Goal: Transaction & Acquisition: Purchase product/service

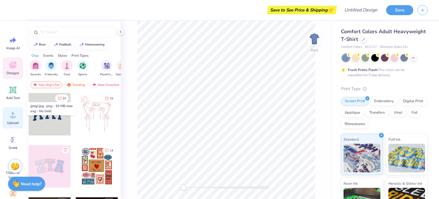
scroll to position [20, 0]
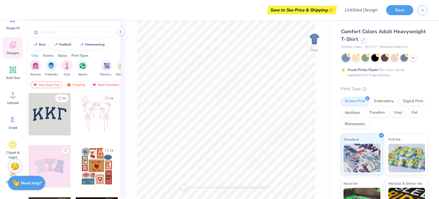
click at [9, 176] on div "Need help? Chat with us." at bounding box center [26, 183] width 37 height 14
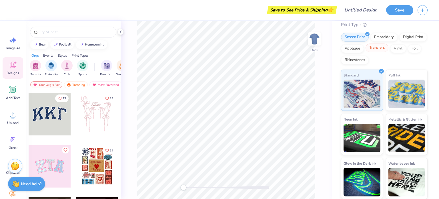
scroll to position [0, 0]
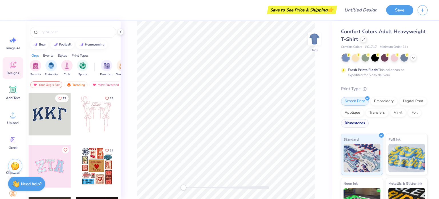
click at [368, 124] on div "Rhinestones" at bounding box center [355, 123] width 28 height 9
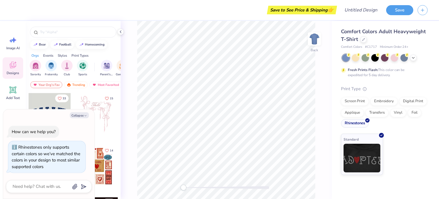
click at [359, 125] on div "Rhinestones" at bounding box center [355, 123] width 28 height 9
click at [362, 40] on icon at bounding box center [363, 39] width 2 height 2
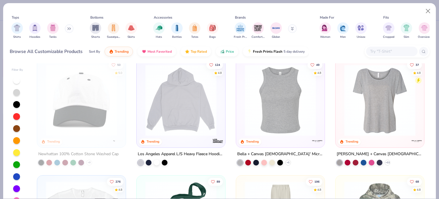
scroll to position [708, 0]
click at [372, 99] on img at bounding box center [379, 100] width 77 height 71
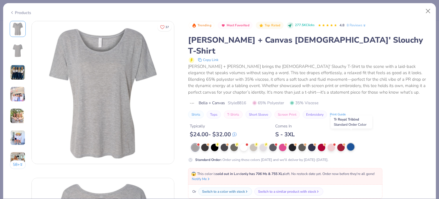
click at [351, 143] on div at bounding box center [350, 146] width 7 height 7
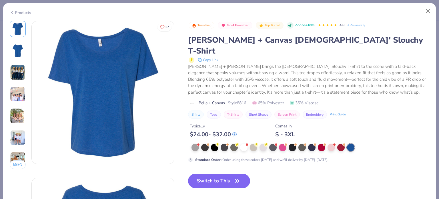
click at [233, 177] on span "button" at bounding box center [237, 181] width 8 height 8
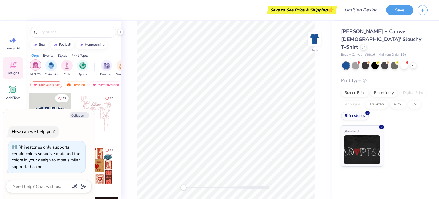
click at [37, 68] on div "filter for Sorority" at bounding box center [35, 64] width 11 height 11
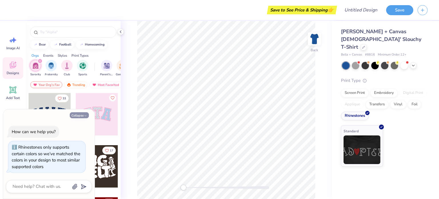
click at [86, 115] on icon "button" at bounding box center [85, 115] width 3 height 3
type textarea "x"
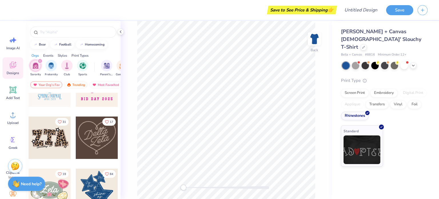
scroll to position [218, 0]
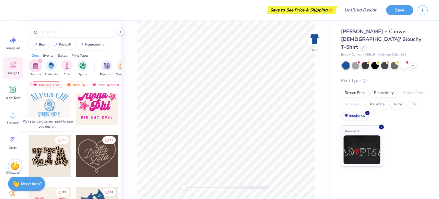
click at [52, 157] on div at bounding box center [50, 156] width 42 height 42
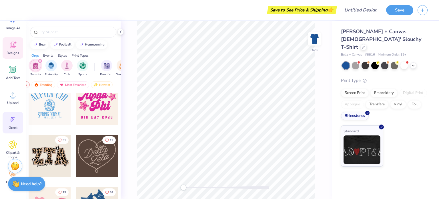
click at [17, 152] on span "Clipart & logos" at bounding box center [12, 154] width 19 height 9
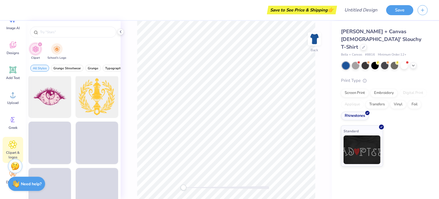
scroll to position [464, 0]
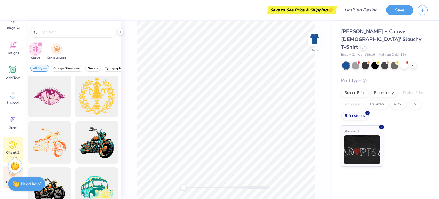
click at [7, 175] on div "Decorate" at bounding box center [13, 176] width 21 height 21
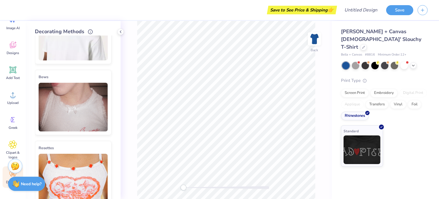
scroll to position [0, 0]
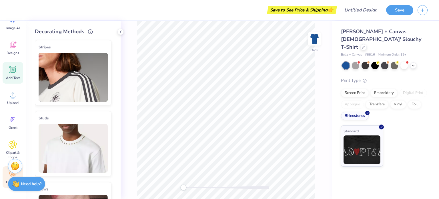
click at [11, 69] on icon at bounding box center [12, 69] width 5 height 5
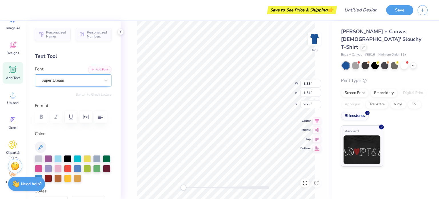
click at [96, 84] on div "Super Dream" at bounding box center [71, 80] width 60 height 9
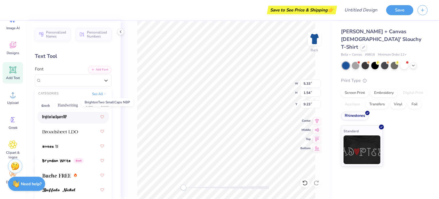
scroll to position [682, 0]
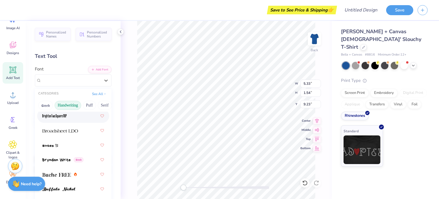
click at [66, 105] on button "Handwriting" at bounding box center [68, 105] width 27 height 9
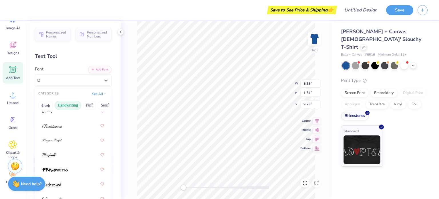
scroll to position [0, 0]
click at [45, 105] on button "Greek" at bounding box center [45, 105] width 15 height 9
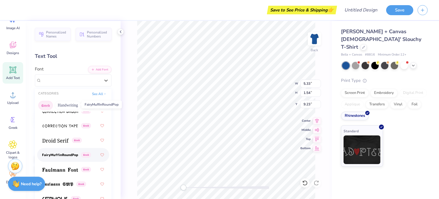
scroll to position [275, 0]
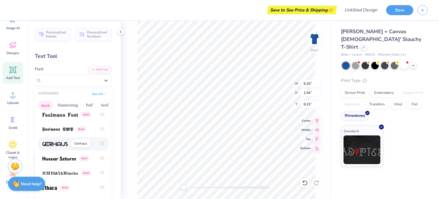
click at [61, 145] on img at bounding box center [54, 144] width 25 height 4
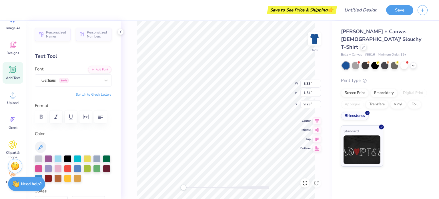
scroll to position [5, 1]
click at [61, 75] on div "Gerhaus Greek" at bounding box center [73, 80] width 77 height 12
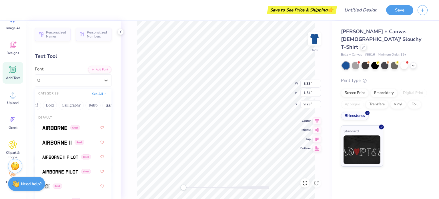
scroll to position [0, 71]
click at [78, 106] on button "Calligraphy" at bounding box center [70, 105] width 25 height 9
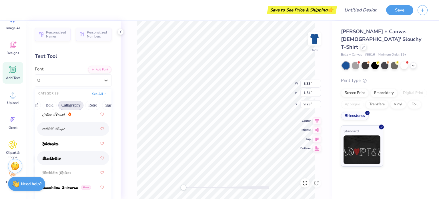
scroll to position [29, 0]
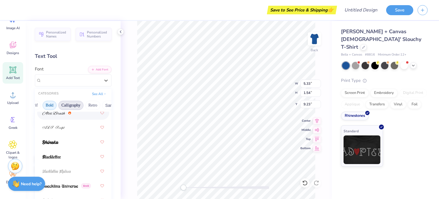
click at [51, 105] on button "Bold" at bounding box center [50, 105] width 14 height 9
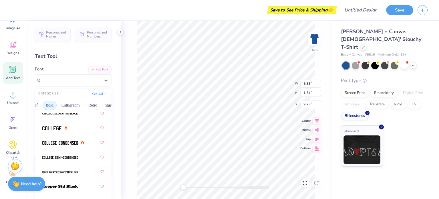
scroll to position [74, 0]
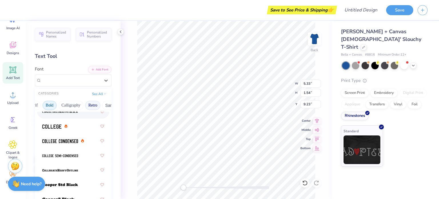
click at [91, 101] on button "Retro" at bounding box center [92, 105] width 15 height 9
click at [93, 103] on button "Retro" at bounding box center [92, 105] width 15 height 9
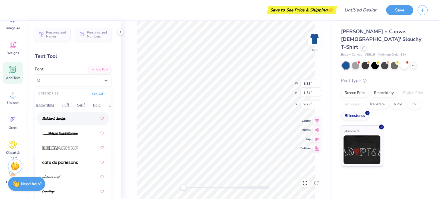
scroll to position [0, 0]
click at [77, 105] on button "Handwriting" at bounding box center [68, 105] width 27 height 9
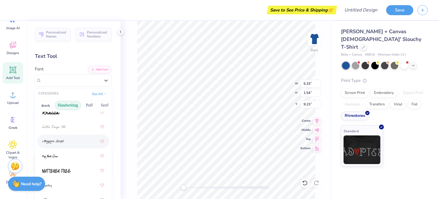
scroll to position [174, 0]
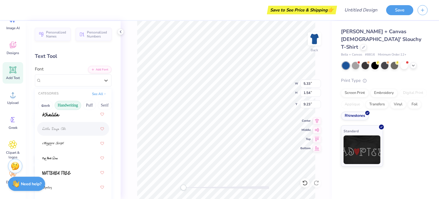
click at [73, 129] on div at bounding box center [73, 128] width 62 height 10
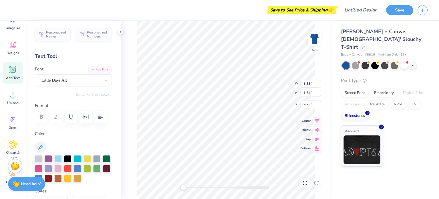
scroll to position [5, 1]
click at [74, 81] on div "Little Days Alt" at bounding box center [71, 80] width 60 height 9
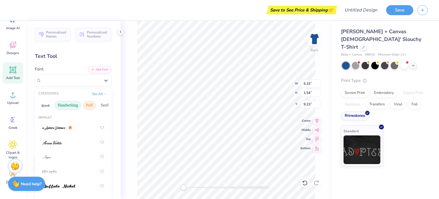
click at [88, 104] on button "Puff" at bounding box center [89, 105] width 13 height 9
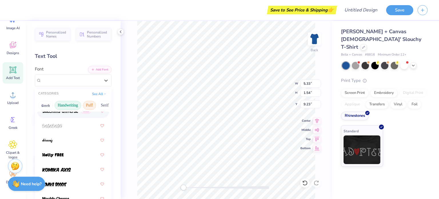
scroll to position [0, 20]
click at [78, 104] on button "Serif" at bounding box center [84, 105] width 14 height 9
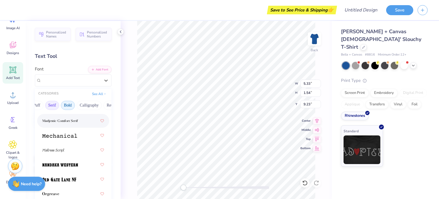
scroll to position [0, 57]
click at [90, 105] on button "Calligraphy" at bounding box center [85, 105] width 25 height 9
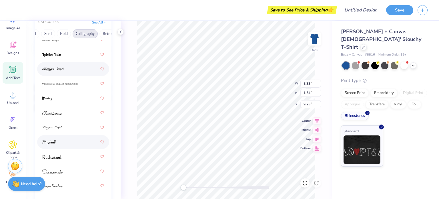
scroll to position [72, 0]
click at [70, 154] on div at bounding box center [73, 156] width 62 height 10
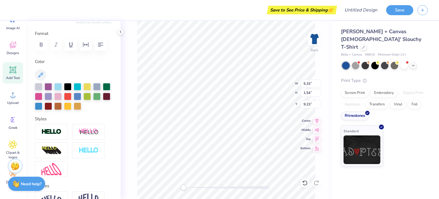
scroll to position [5, 2]
type textarea "Delta Delta Delta"
click at [361, 134] on img at bounding box center [361, 148] width 37 height 29
type input "9.81"
type input "1.14"
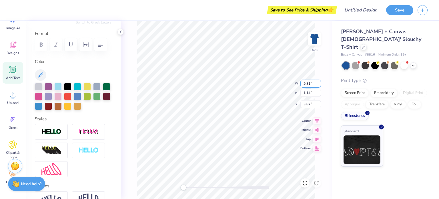
type input "3.75"
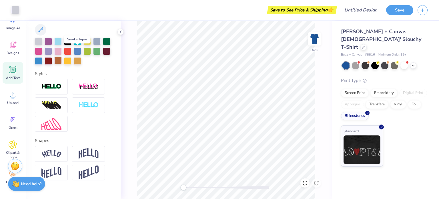
scroll to position [127, 0]
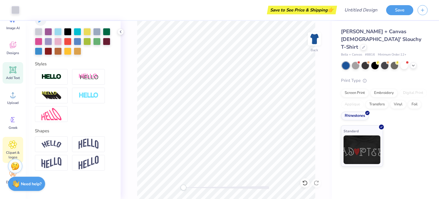
click at [16, 143] on icon at bounding box center [13, 144] width 8 height 9
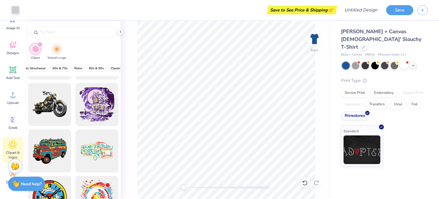
scroll to position [0, 113]
click at [73, 68] on span "Retro" at bounding box center [77, 68] width 8 height 4
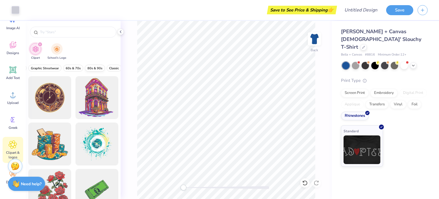
click at [92, 67] on span "80s & 90s" at bounding box center [94, 68] width 15 height 4
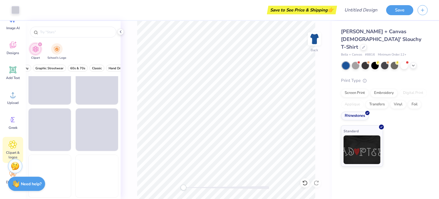
scroll to position [728, 0]
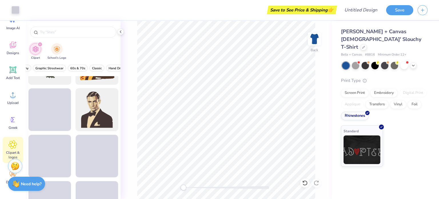
click at [95, 64] on div "All Styles Retro 80s & 90s Grunge Streetwear Grunge Typography Graphic Streetwe…" at bounding box center [73, 69] width 95 height 13
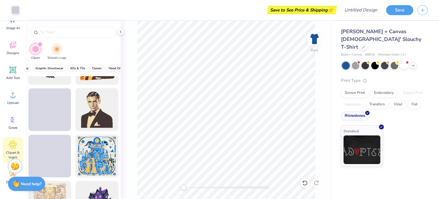
click at [109, 66] on span "Hand Drawn" at bounding box center [118, 68] width 18 height 4
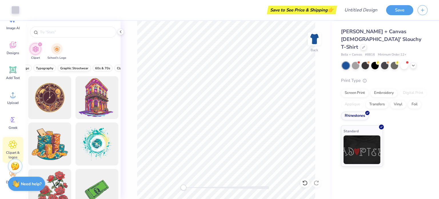
scroll to position [0, 234]
click at [101, 66] on span "Pastels" at bounding box center [106, 68] width 10 height 4
click at [101, 66] on span "Preppy" at bounding box center [106, 68] width 11 height 4
click at [41, 68] on button "Retro" at bounding box center [36, 68] width 13 height 7
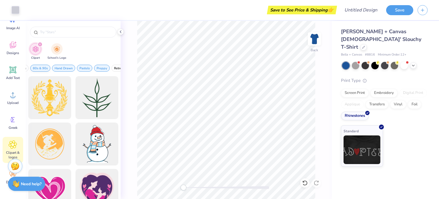
click at [41, 68] on span "80s & 90s" at bounding box center [40, 68] width 15 height 4
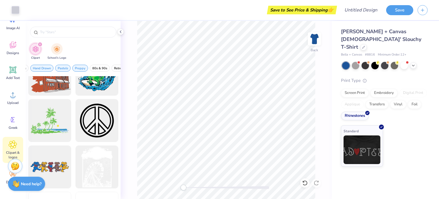
scroll to position [1015, 0]
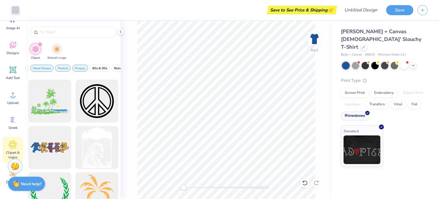
click at [46, 69] on span "Hand Drawn" at bounding box center [42, 68] width 18 height 4
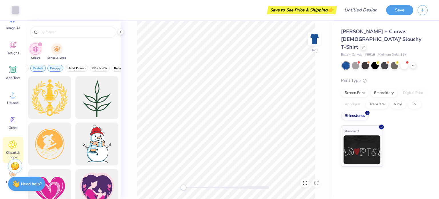
click at [39, 68] on span "Pastels" at bounding box center [38, 68] width 10 height 4
click at [36, 67] on span "Preppy" at bounding box center [38, 68] width 11 height 4
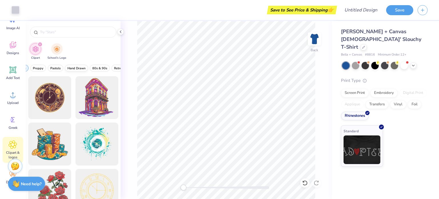
click at [68, 66] on span "Hand Drawn" at bounding box center [76, 68] width 18 height 4
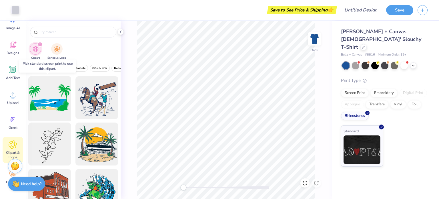
click at [30, 86] on div at bounding box center [49, 97] width 47 height 47
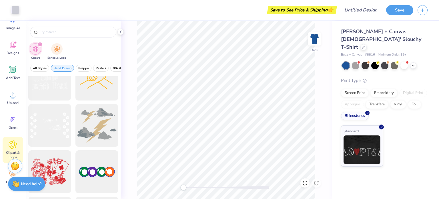
scroll to position [250, 0]
click at [49, 127] on div at bounding box center [49, 124] width 47 height 47
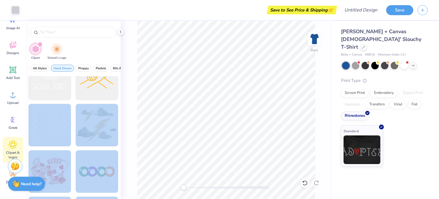
click at [224, 103] on div "Art colors Save to See Price & Shipping 👉 Design Title Save Image AI Designs Ad…" at bounding box center [219, 99] width 439 height 199
click at [109, 120] on div at bounding box center [96, 124] width 47 height 47
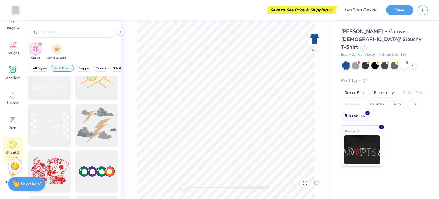
click at [124, 120] on div "Back" at bounding box center [226, 110] width 211 height 178
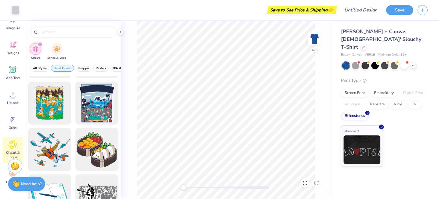
scroll to position [690, 0]
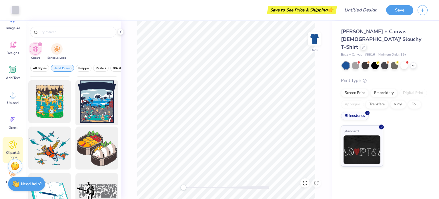
click at [94, 115] on div at bounding box center [96, 101] width 47 height 47
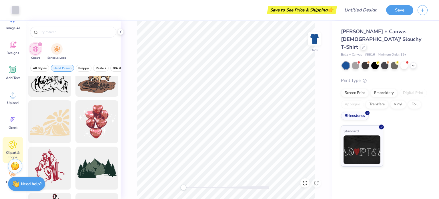
scroll to position [390, 0]
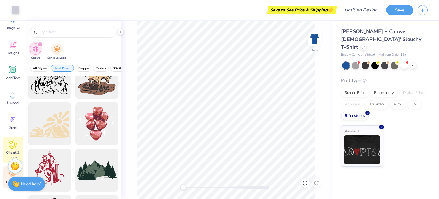
click at [7, 175] on div "Decorate" at bounding box center [13, 176] width 21 height 21
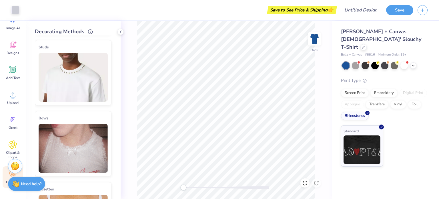
scroll to position [75, 0]
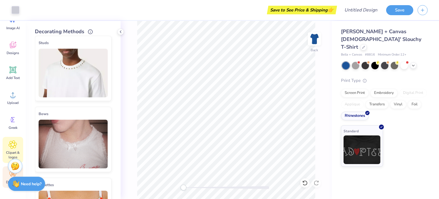
click at [13, 139] on div "Clipart & logos" at bounding box center [13, 150] width 21 height 26
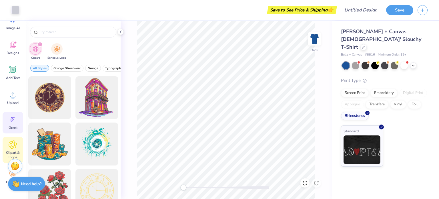
click at [11, 120] on circle at bounding box center [12, 120] width 4 height 4
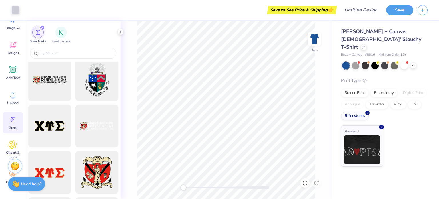
scroll to position [546, 0]
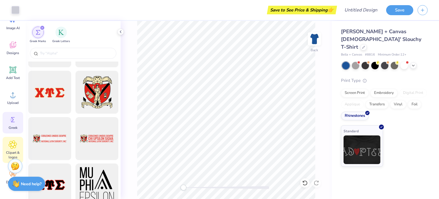
click at [16, 139] on div "Clipart & logos" at bounding box center [13, 150] width 21 height 26
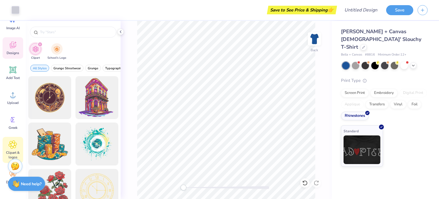
click at [15, 43] on icon at bounding box center [13, 45] width 9 height 9
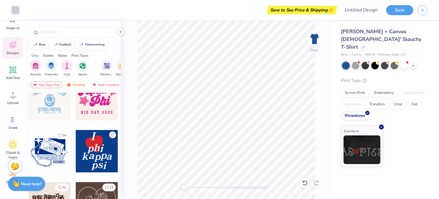
scroll to position [334, 0]
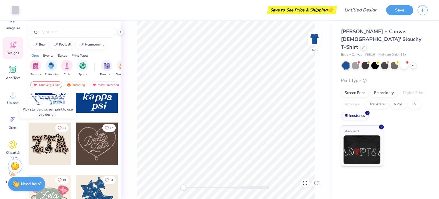
click at [55, 147] on div at bounding box center [50, 143] width 42 height 42
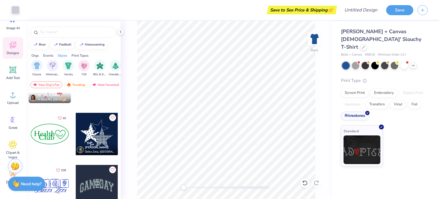
scroll to position [0, 298]
click at [49, 69] on div "filter for Minimalist" at bounding box center [52, 64] width 11 height 11
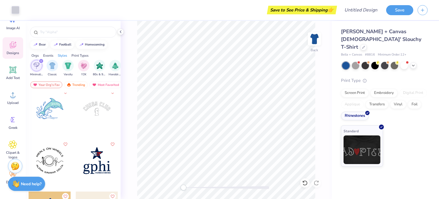
scroll to position [523, 0]
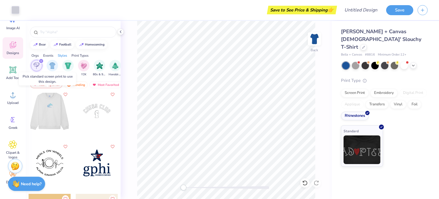
click at [29, 111] on div at bounding box center [7, 110] width 42 height 42
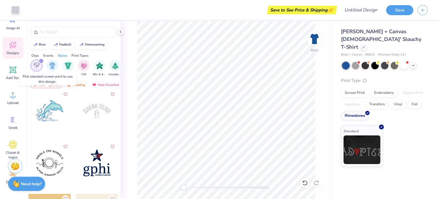
drag, startPoint x: 52, startPoint y: 111, endPoint x: 55, endPoint y: 112, distance: 3.8
click at [55, 112] on div at bounding box center [50, 110] width 42 height 42
click at [41, 60] on icon "filter for Minimalist" at bounding box center [41, 61] width 2 height 2
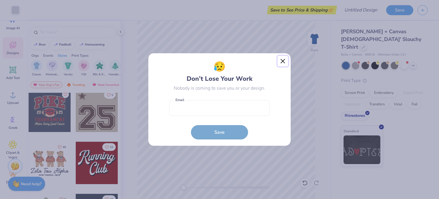
click at [282, 59] on button "Close" at bounding box center [282, 61] width 11 height 11
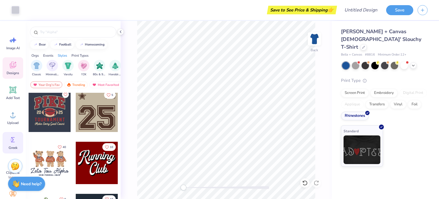
scroll to position [20, 0]
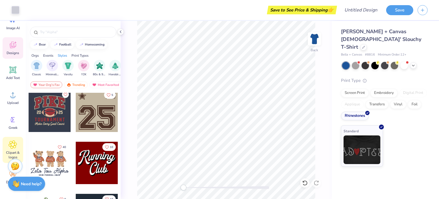
click at [13, 151] on span "Clipart & logos" at bounding box center [12, 154] width 19 height 9
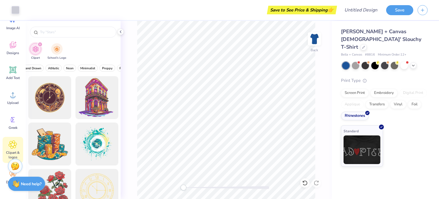
scroll to position [0, 234]
click at [101, 67] on span "Pastels" at bounding box center [106, 68] width 10 height 4
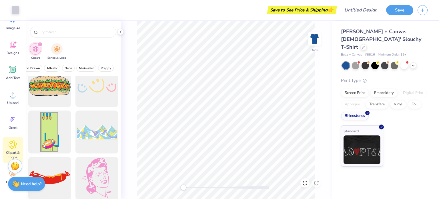
scroll to position [244, 0]
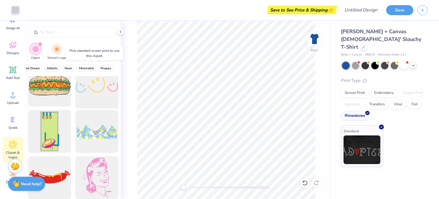
click at [96, 99] on div at bounding box center [96, 84] width 47 height 47
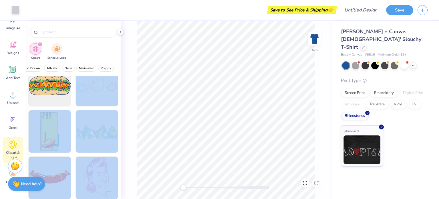
click at [194, 98] on div "Art colors Save to See Price & Shipping 👉 Design Title Save Image AI Designs Ad…" at bounding box center [219, 99] width 439 height 199
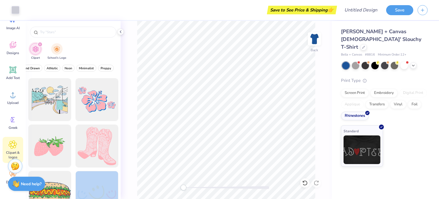
click at [128, 134] on div "Back" at bounding box center [226, 110] width 211 height 178
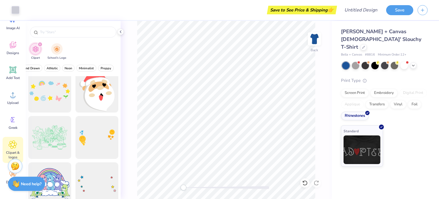
scroll to position [0, 0]
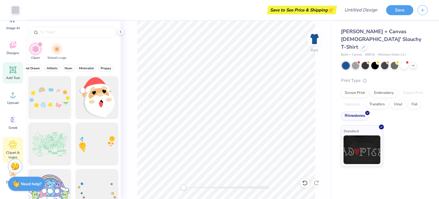
click at [14, 76] on span "Add Text" at bounding box center [13, 77] width 14 height 5
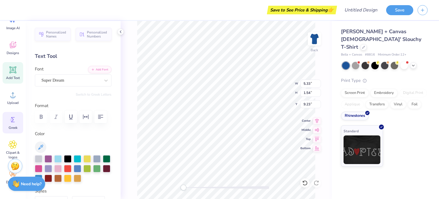
click at [16, 119] on icon at bounding box center [13, 119] width 9 height 9
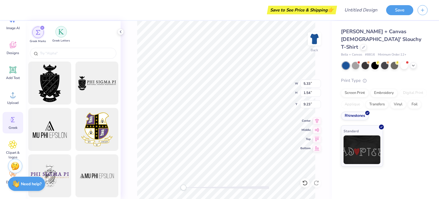
click at [62, 29] on img "filter for Greek Letters" at bounding box center [61, 32] width 6 height 6
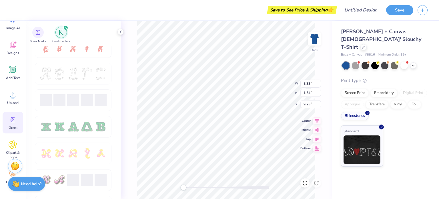
scroll to position [224, 0]
type input "11.67"
type input "1.35"
type input "3.54"
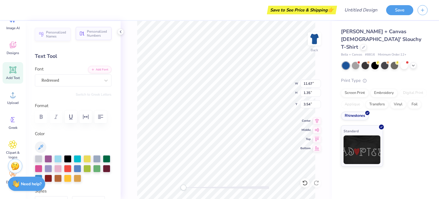
click at [79, 35] on icon "button" at bounding box center [82, 34] width 6 height 6
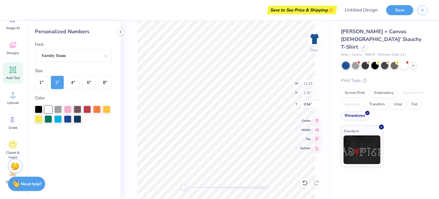
type input "2.78"
type input "2.00"
type input "9.00"
click at [13, 74] on div "Add Text" at bounding box center [13, 72] width 21 height 21
type input "5.33"
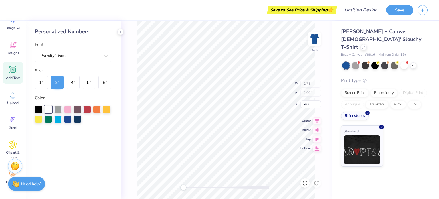
type input "1.54"
type input "9.23"
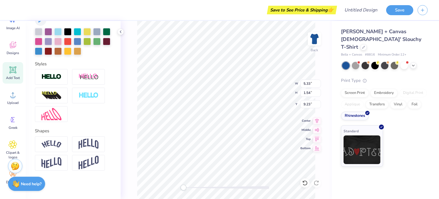
scroll to position [0, 0]
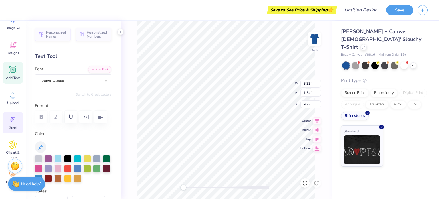
click at [15, 119] on icon at bounding box center [13, 119] width 9 height 9
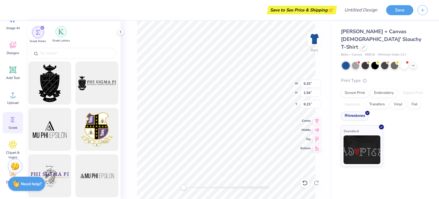
click at [64, 35] on div "filter for Greek Letters" at bounding box center [60, 31] width 11 height 11
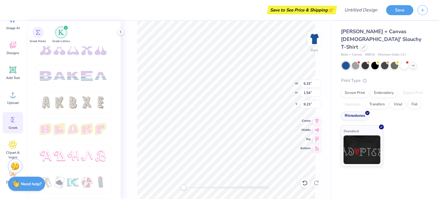
scroll to position [911, 0]
click at [78, 108] on div at bounding box center [73, 102] width 77 height 22
type textarea "X"
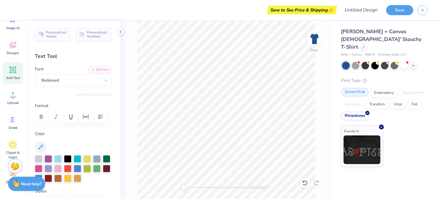
click at [355, 88] on div "Screen Print" at bounding box center [355, 92] width 28 height 9
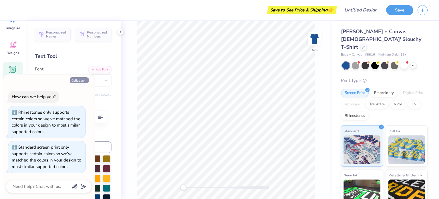
click at [75, 82] on button "Collapse" at bounding box center [79, 80] width 19 height 6
type textarea "x"
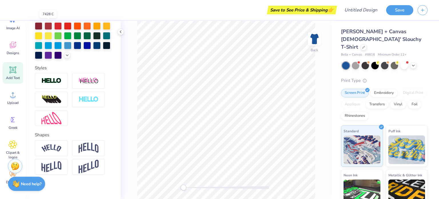
scroll to position [153, 0]
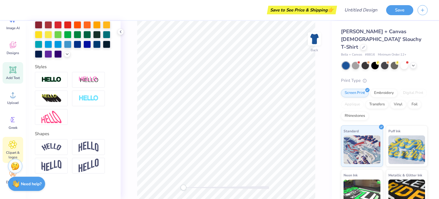
click at [14, 144] on icon at bounding box center [12, 144] width 3 height 3
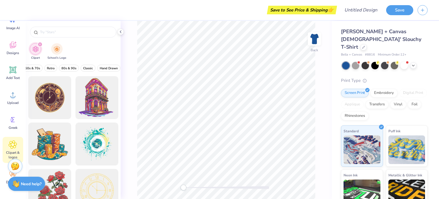
scroll to position [0, 234]
click at [98, 68] on button "Pastels" at bounding box center [105, 68] width 15 height 7
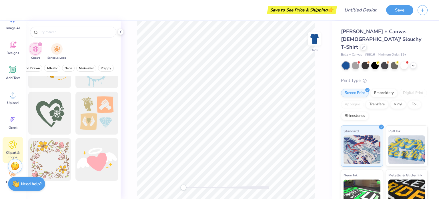
scroll to position [277, 0]
